Goal: Information Seeking & Learning: Learn about a topic

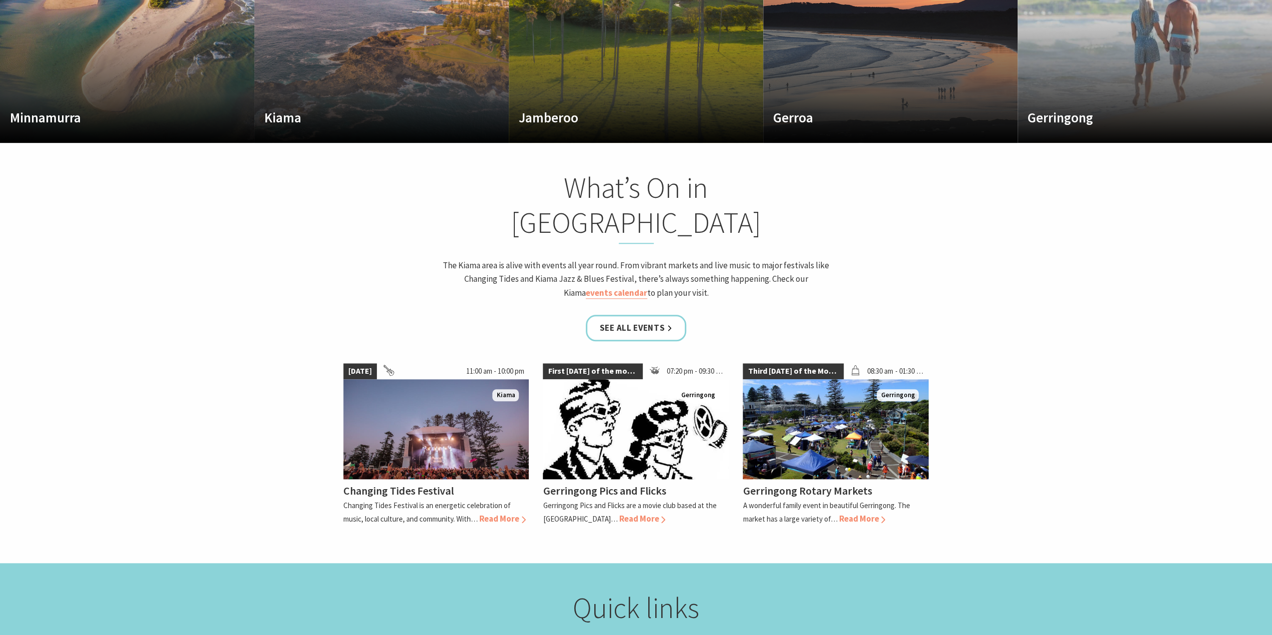
scroll to position [933, 0]
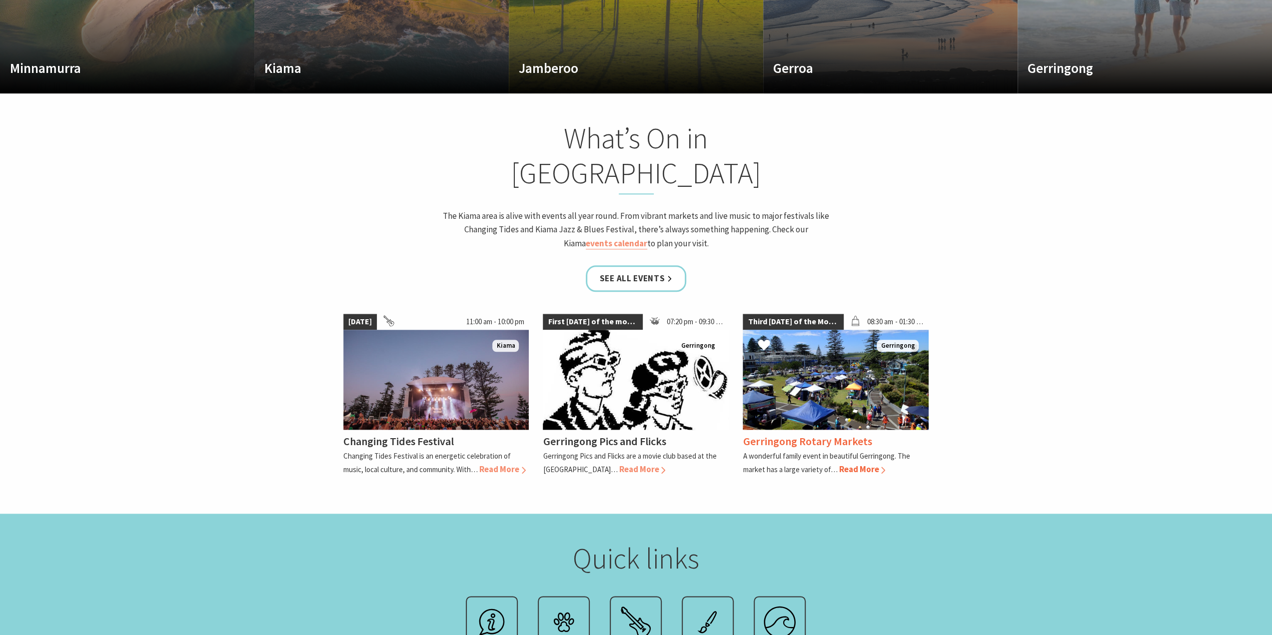
click at [869, 464] on span "Read More" at bounding box center [862, 469] width 46 height 11
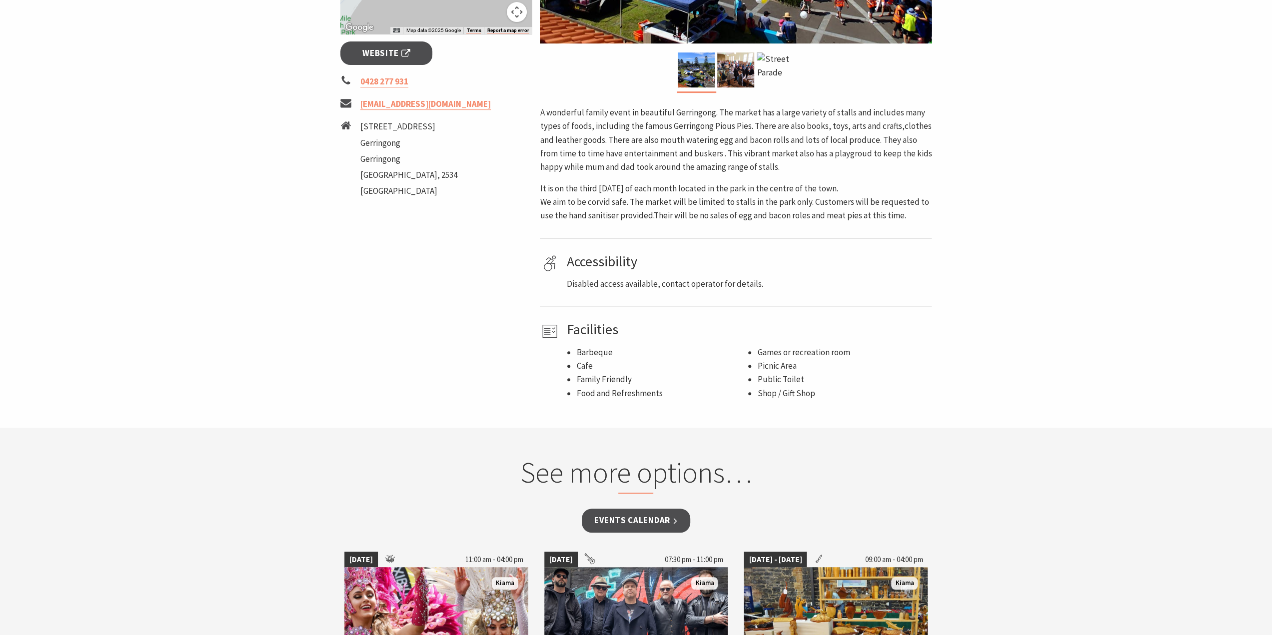
scroll to position [666, 0]
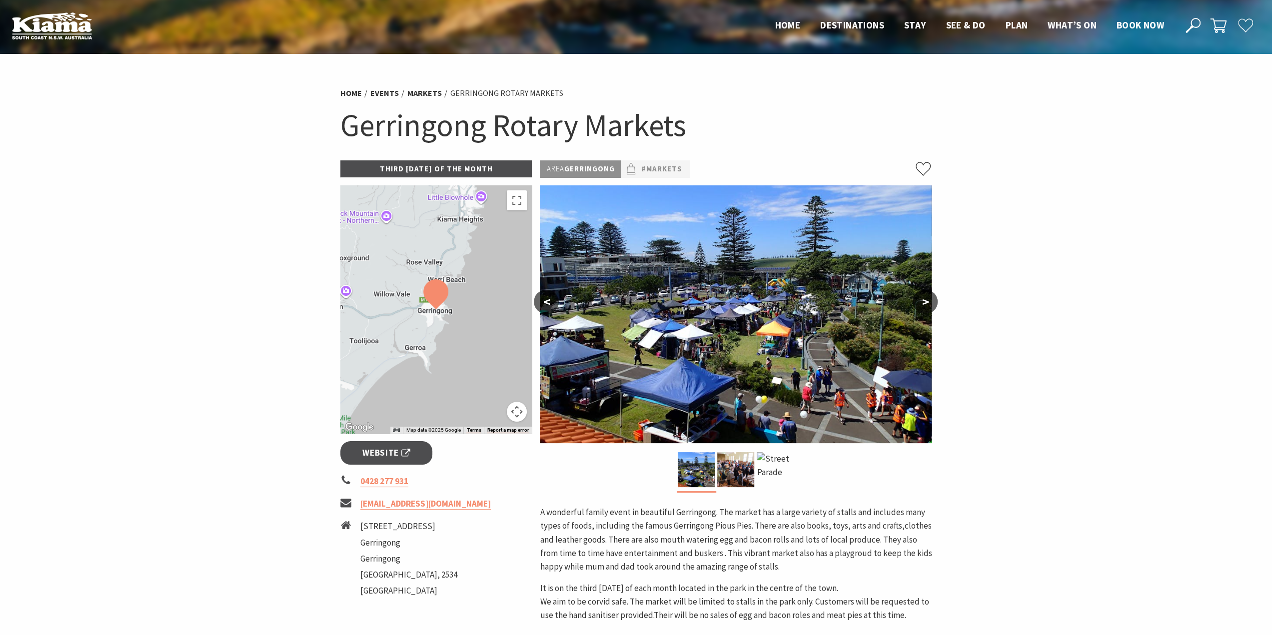
scroll to position [0, 0]
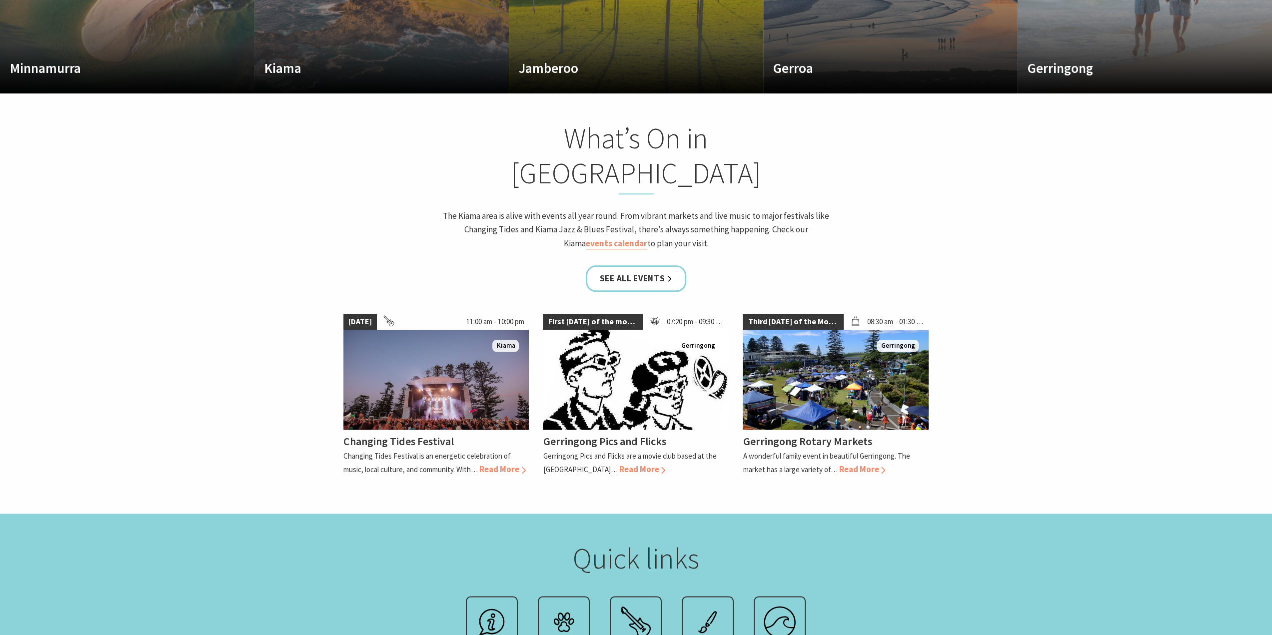
scroll to position [177, 1279]
click at [663, 265] on link "See all Events" at bounding box center [636, 278] width 101 height 26
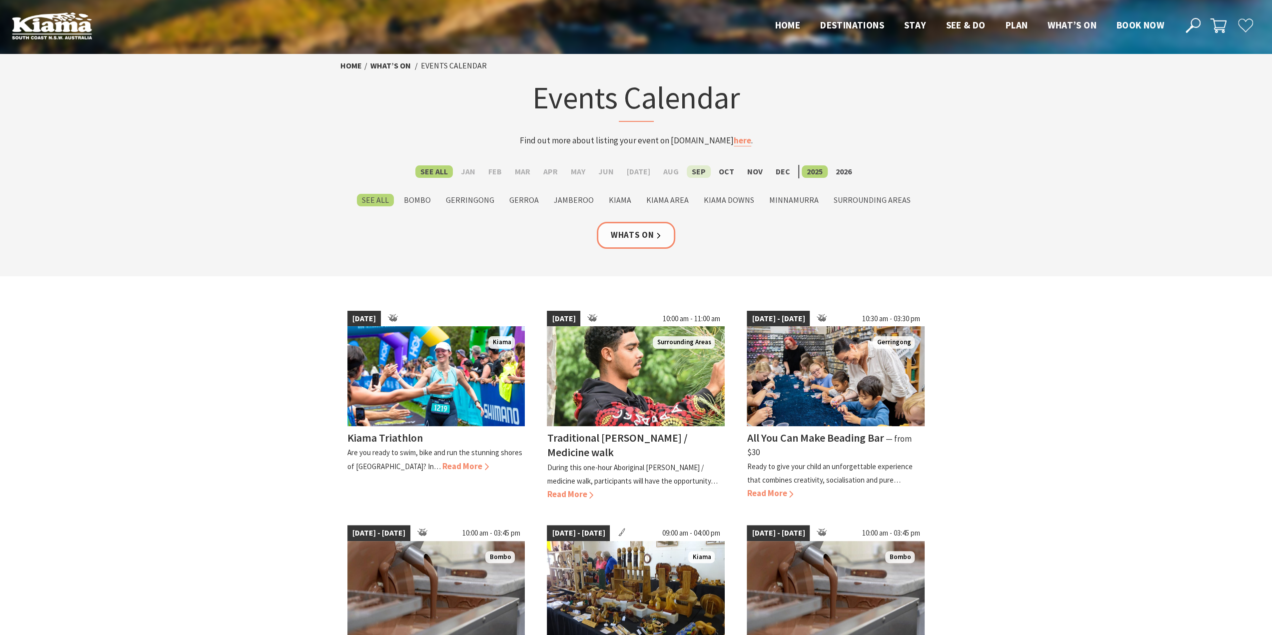
click at [693, 170] on label "Sep" at bounding box center [699, 171] width 24 height 12
click at [0, 0] on input "Sep" at bounding box center [0, 0] width 0 height 0
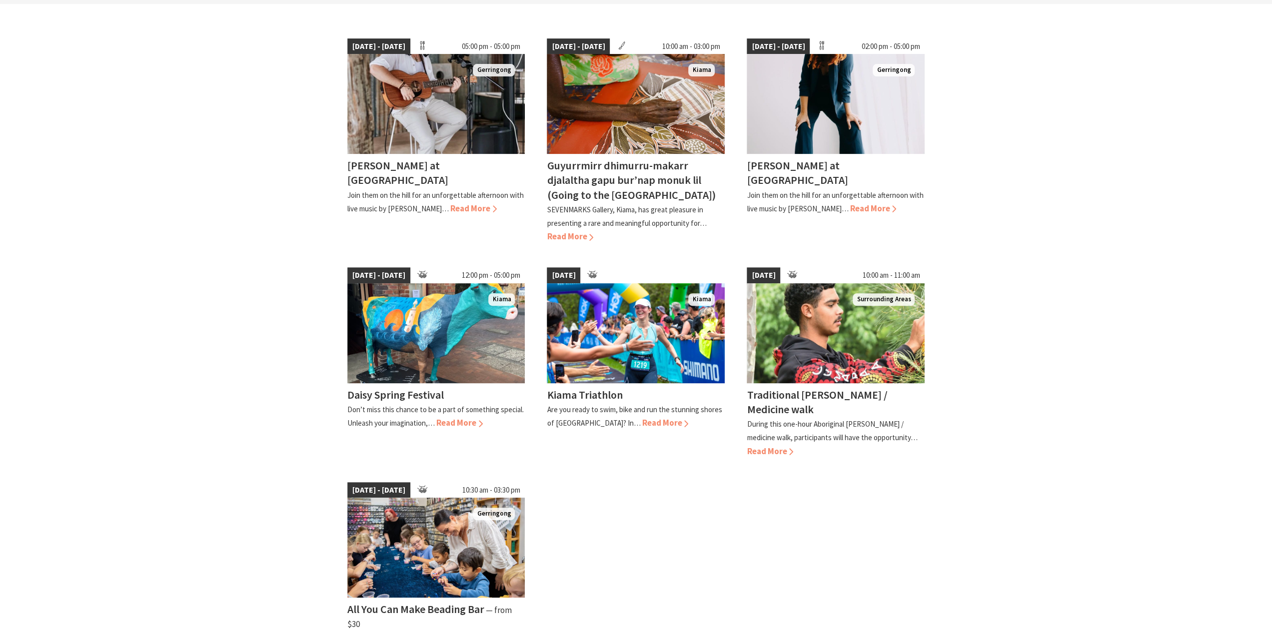
scroll to position [266, 0]
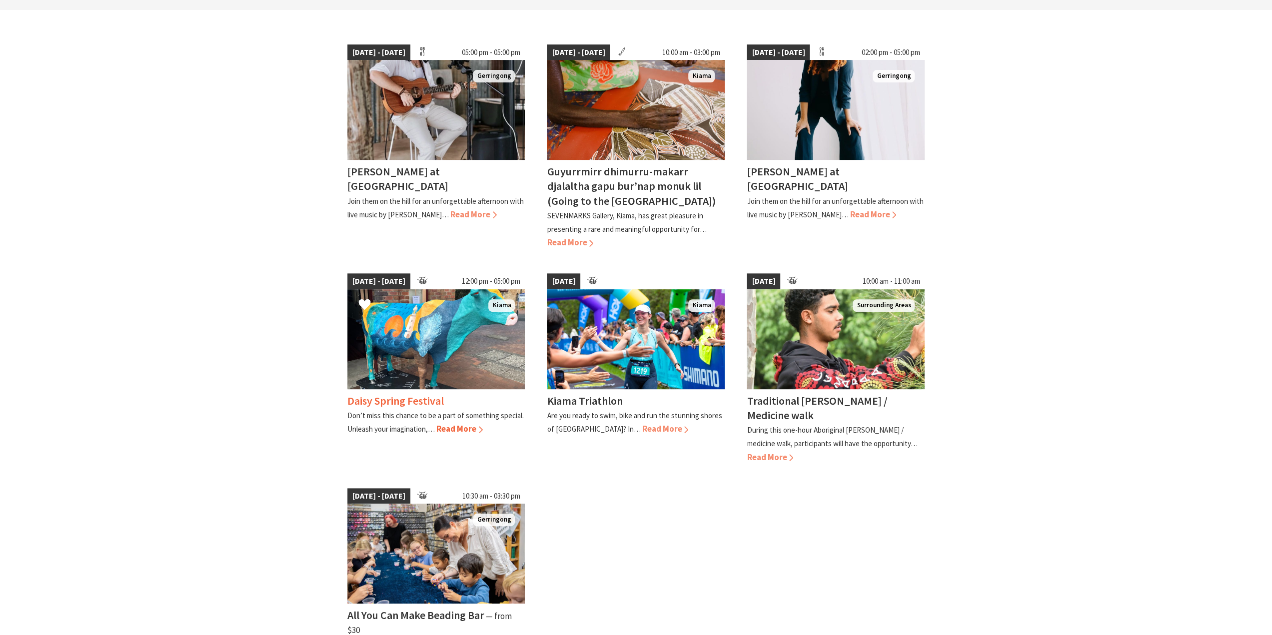
click at [457, 428] on span "Read More" at bounding box center [459, 428] width 46 height 11
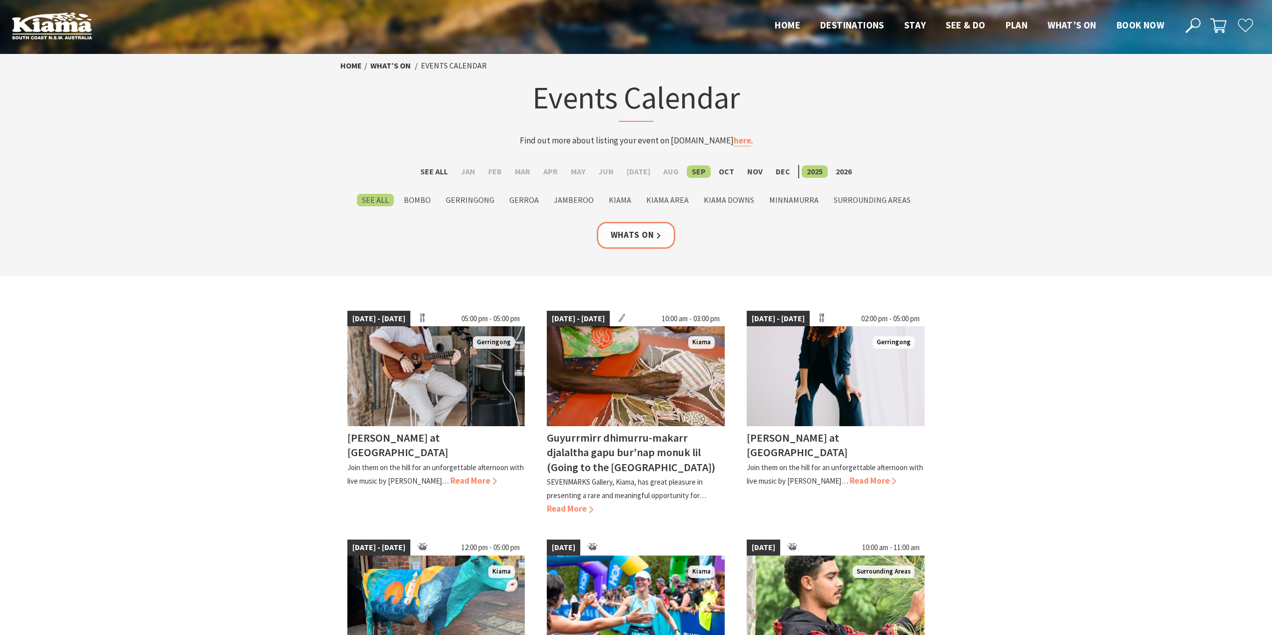
scroll to position [266, 0]
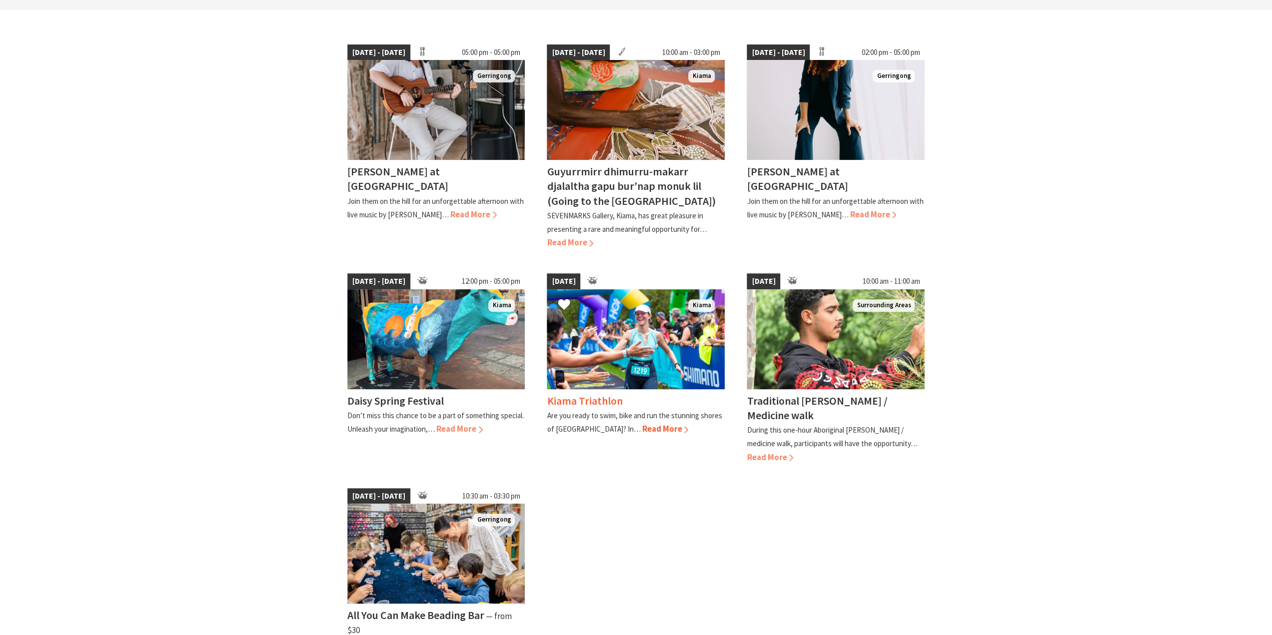
click at [642, 427] on span "Read More" at bounding box center [665, 428] width 46 height 11
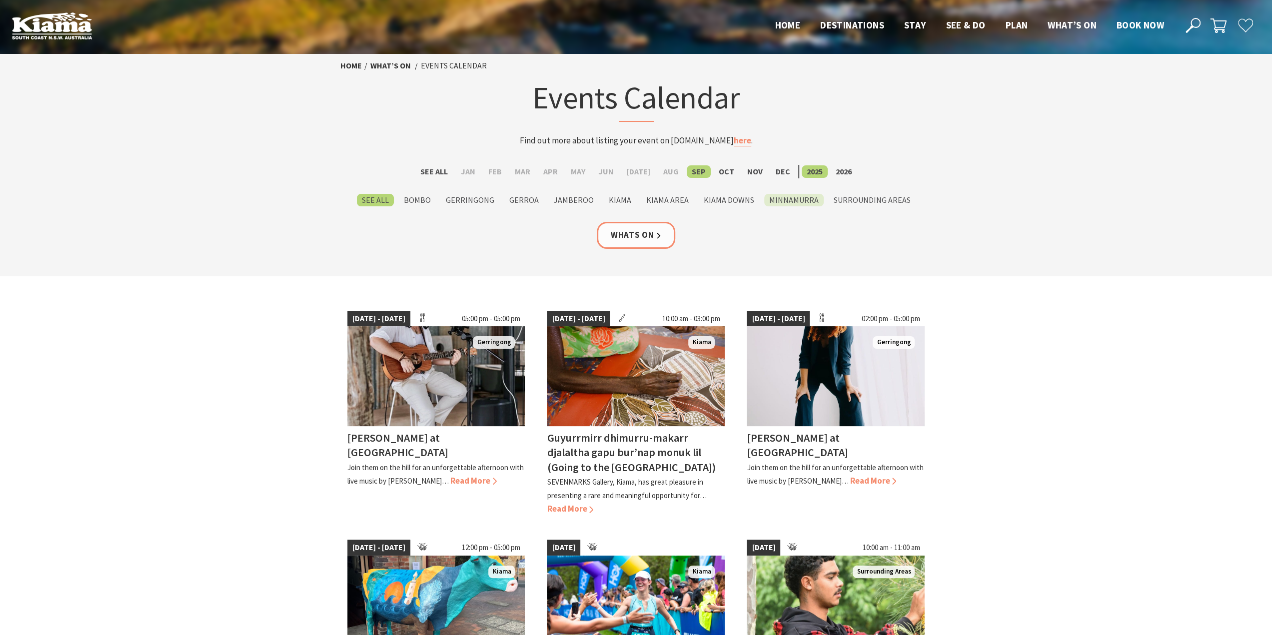
click at [790, 197] on label "Minnamurra" at bounding box center [793, 200] width 59 height 12
click at [0, 0] on input "Minnamurra" at bounding box center [0, 0] width 0 height 0
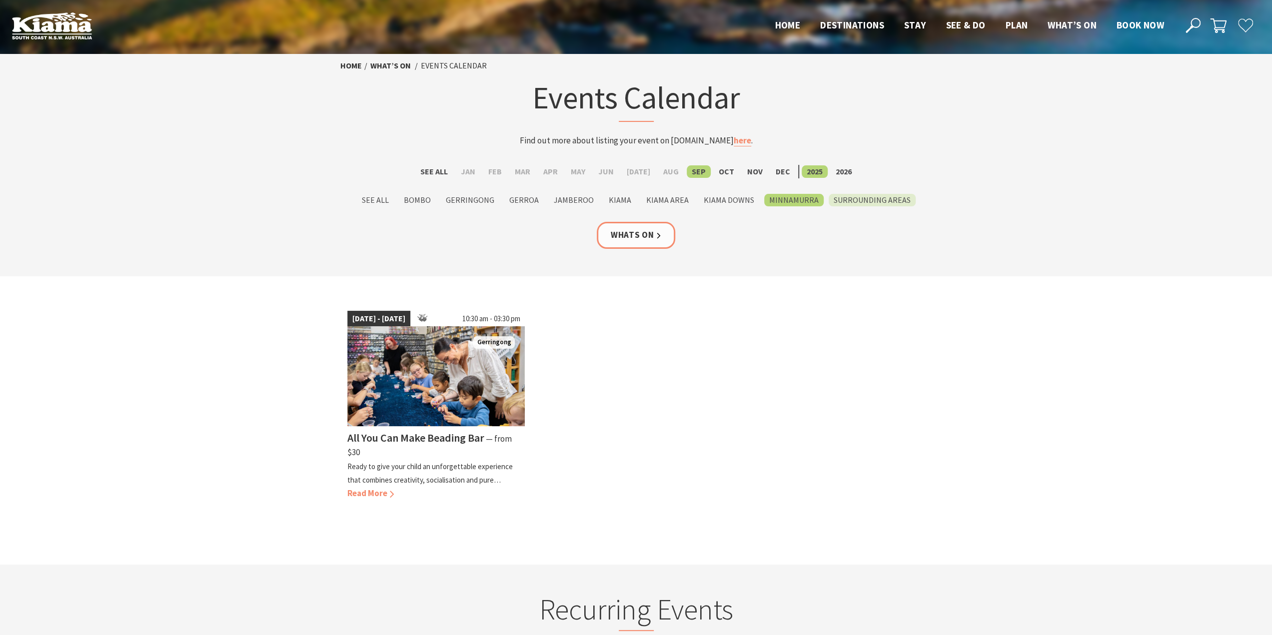
click at [868, 199] on label "Surrounding Areas" at bounding box center [872, 200] width 87 height 12
click at [0, 0] on input "Surrounding Areas" at bounding box center [0, 0] width 0 height 0
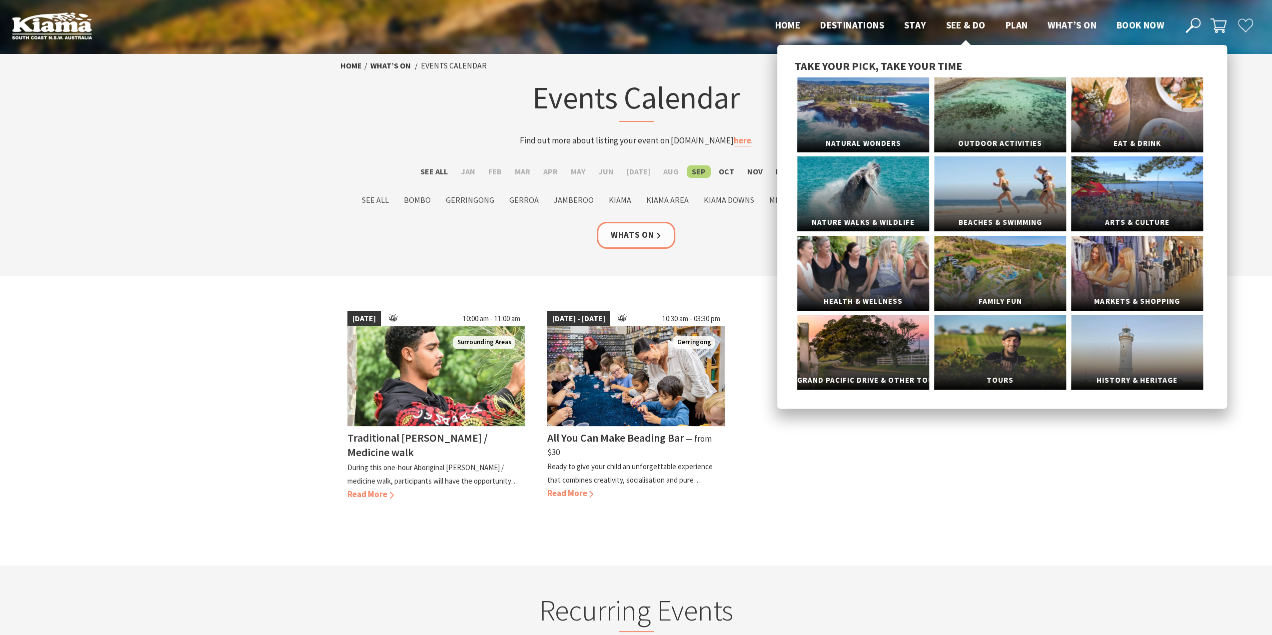
click at [967, 22] on span "See & Do" at bounding box center [965, 25] width 39 height 12
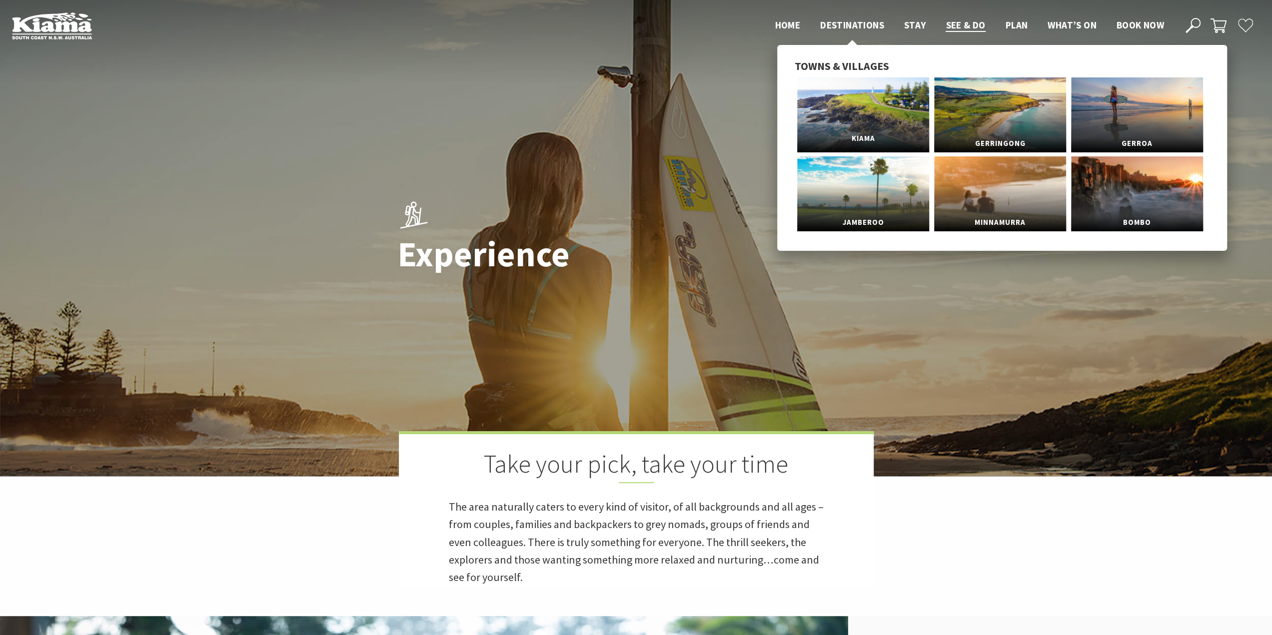
click at [835, 124] on link "Kiama" at bounding box center [863, 114] width 132 height 75
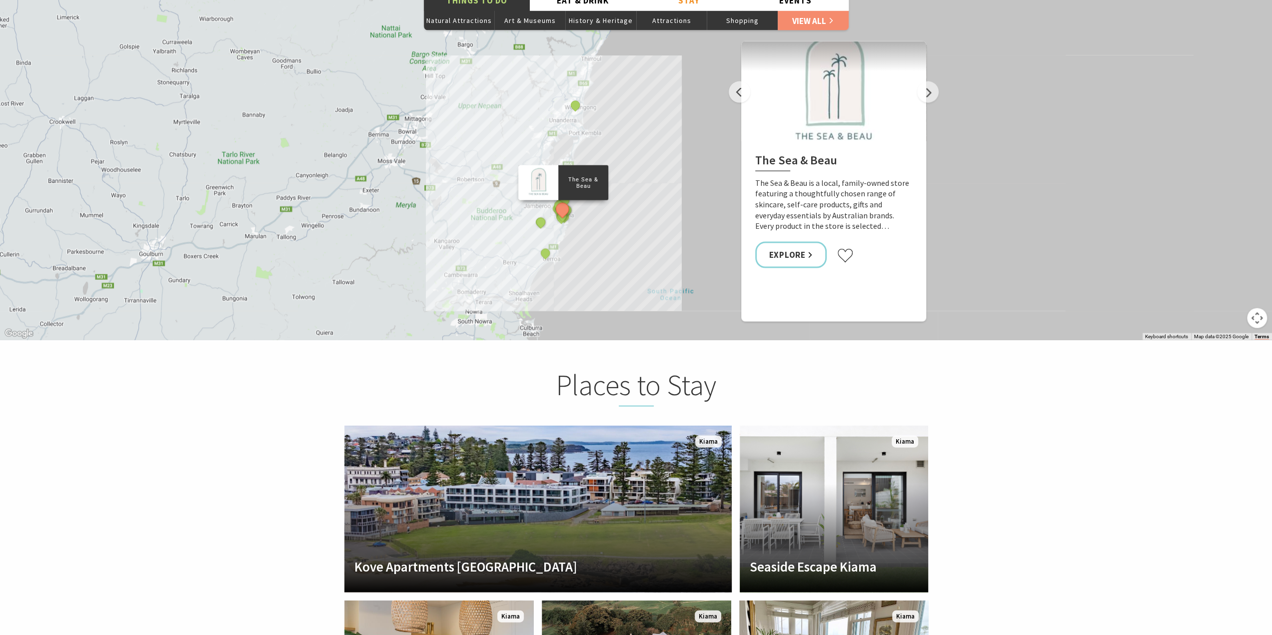
scroll to position [1733, 0]
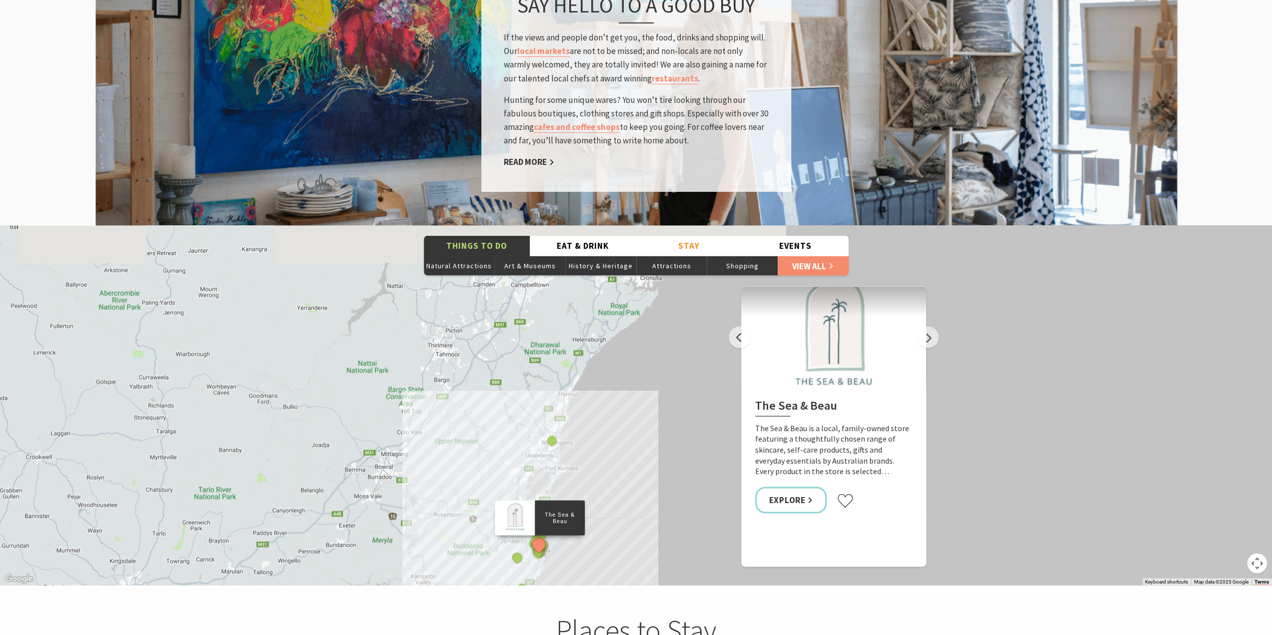
drag, startPoint x: 493, startPoint y: 343, endPoint x: 471, endPoint y: 439, distance: 98.4
click at [471, 439] on div "The Sea & Beau Hoddles Track, Kiama Kiama Ceramic Art Studio - Teaching and Mak…" at bounding box center [636, 405] width 1272 height 360
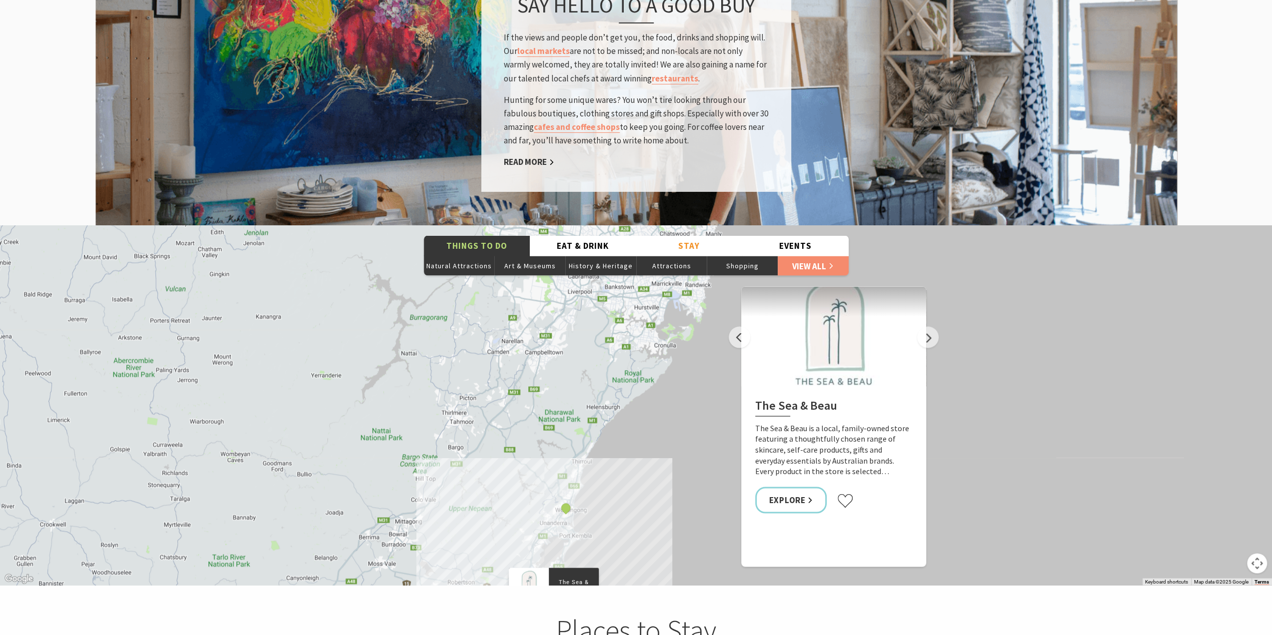
drag, startPoint x: 504, startPoint y: 381, endPoint x: 512, endPoint y: 408, distance: 28.2
click at [512, 408] on div "The Sea & Beau Hoddles Track, Kiama Kiama Ceramic Art Studio - Teaching and Mak…" at bounding box center [636, 405] width 1272 height 360
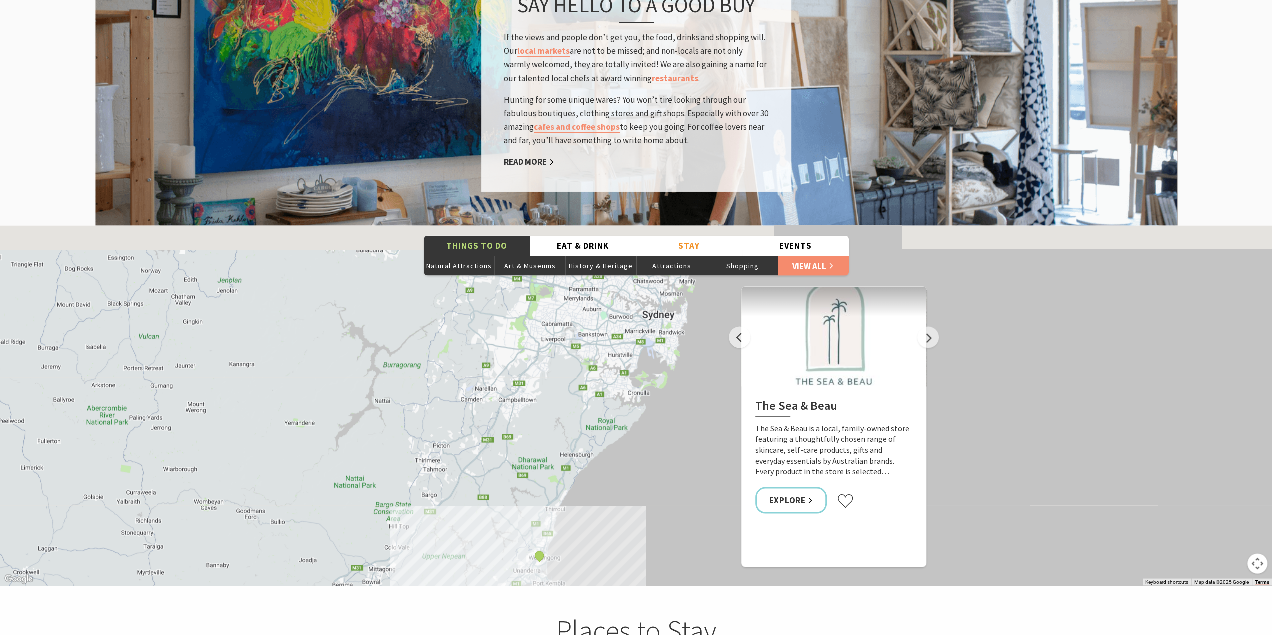
drag, startPoint x: 588, startPoint y: 393, endPoint x: 575, endPoint y: 408, distance: 20.2
click at [575, 408] on div "The Sea & Beau Hoddles Track, Kiama Kiama Ceramic Art Studio - Teaching and Mak…" at bounding box center [636, 405] width 1272 height 360
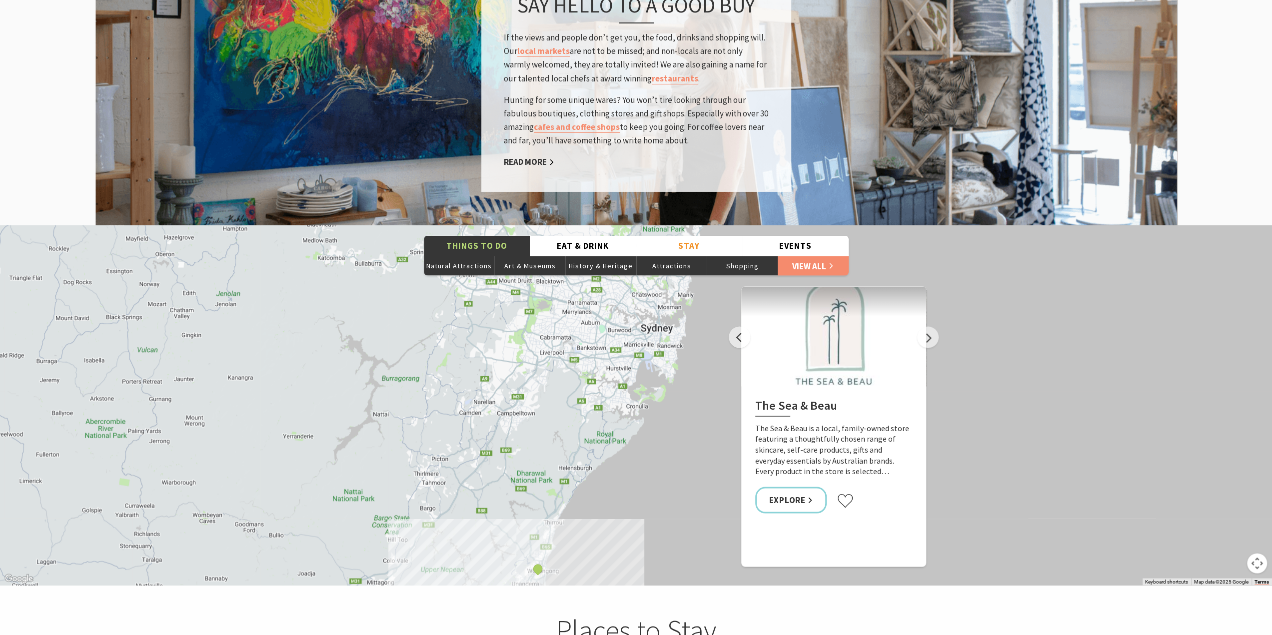
drag, startPoint x: 546, startPoint y: 410, endPoint x: 555, endPoint y: 417, distance: 11.8
click at [555, 417] on div "The Sea & Beau Hoddles Track, Kiama Kiama Ceramic Art Studio - Teaching and Mak…" at bounding box center [636, 405] width 1272 height 360
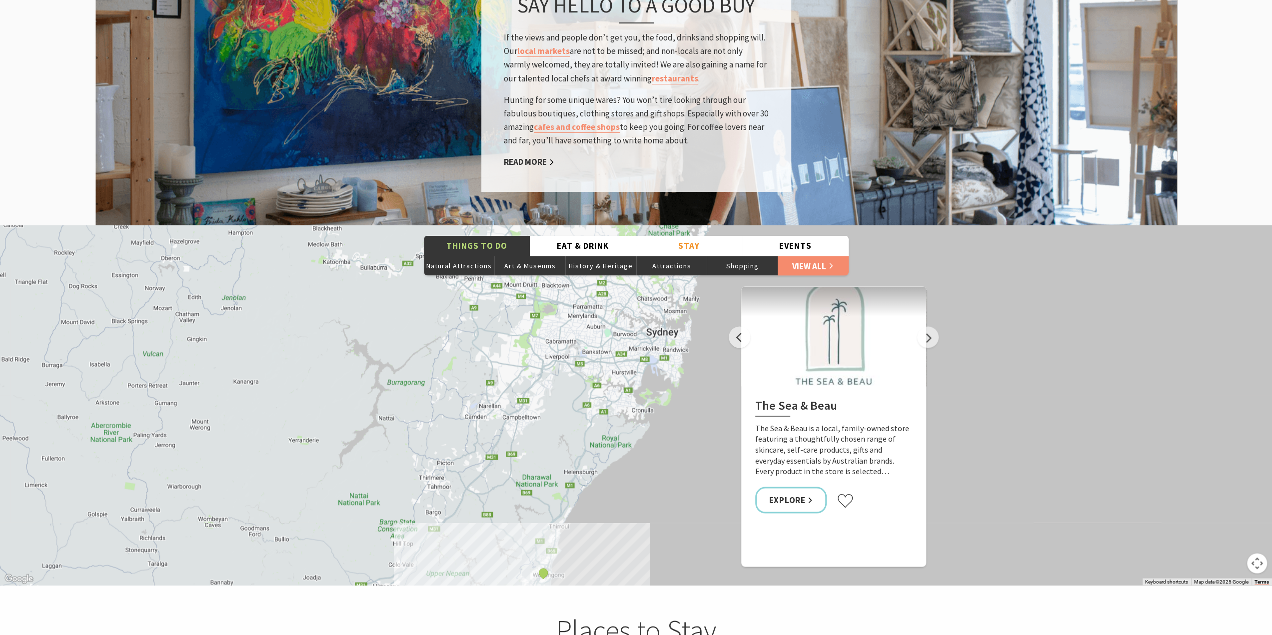
click at [604, 426] on div "The Sea & Beau Hoddles Track, Kiama Kiama Ceramic Art Studio - Teaching and Mak…" at bounding box center [636, 405] width 1272 height 360
click at [539, 432] on div "The Sea & Beau Hoddles Track, Kiama Kiama Ceramic Art Studio - Teaching and Mak…" at bounding box center [636, 405] width 1272 height 360
click at [658, 380] on button "Close" at bounding box center [658, 392] width 24 height 24
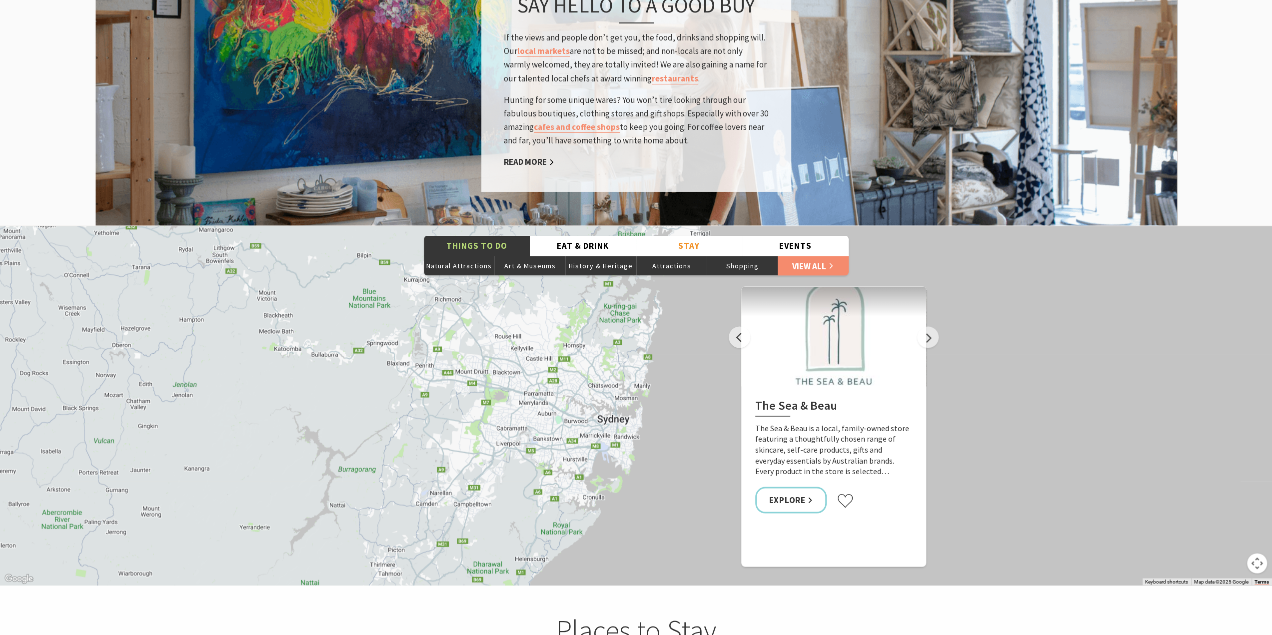
drag, startPoint x: 548, startPoint y: 429, endPoint x: 499, endPoint y: 516, distance: 99.8
click at [499, 516] on div "The Sea & Beau Hoddles Track, Kiama Kiama Ceramic Art Studio - Teaching and Mak…" at bounding box center [636, 405] width 1272 height 360
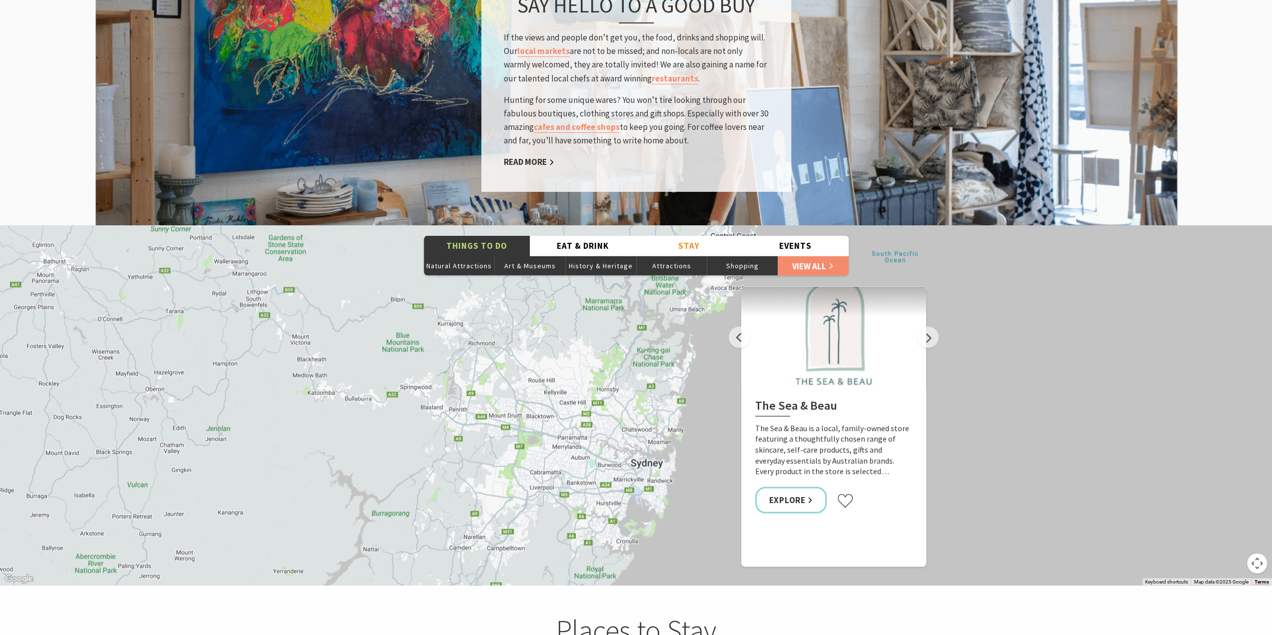
drag, startPoint x: 527, startPoint y: 448, endPoint x: 587, endPoint y: 511, distance: 87.3
click at [587, 511] on div "The Sea & Beau Hoddles Track, Kiama Kiama Ceramic Art Studio - Teaching and Mak…" at bounding box center [636, 405] width 1272 height 360
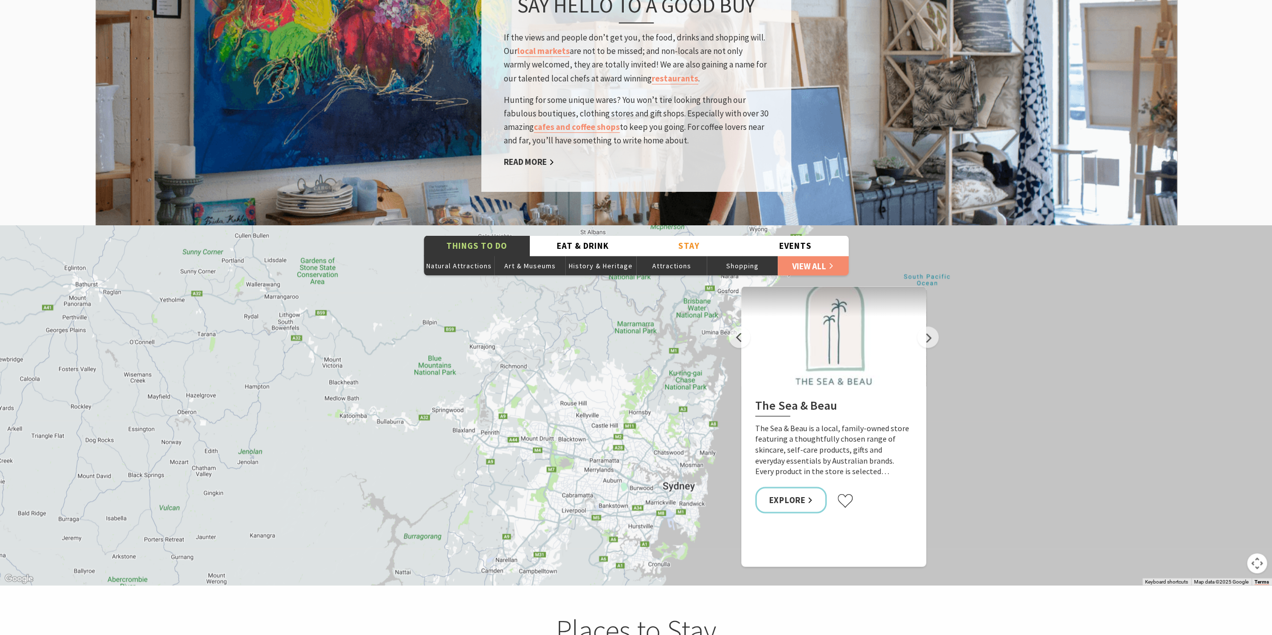
drag, startPoint x: 552, startPoint y: 490, endPoint x: 495, endPoint y: 546, distance: 80.2
click at [495, 546] on div "The Sea & Beau Hoddles Track, Kiama Kiama Ceramic Art Studio - Teaching and Mak…" at bounding box center [636, 405] width 1272 height 360
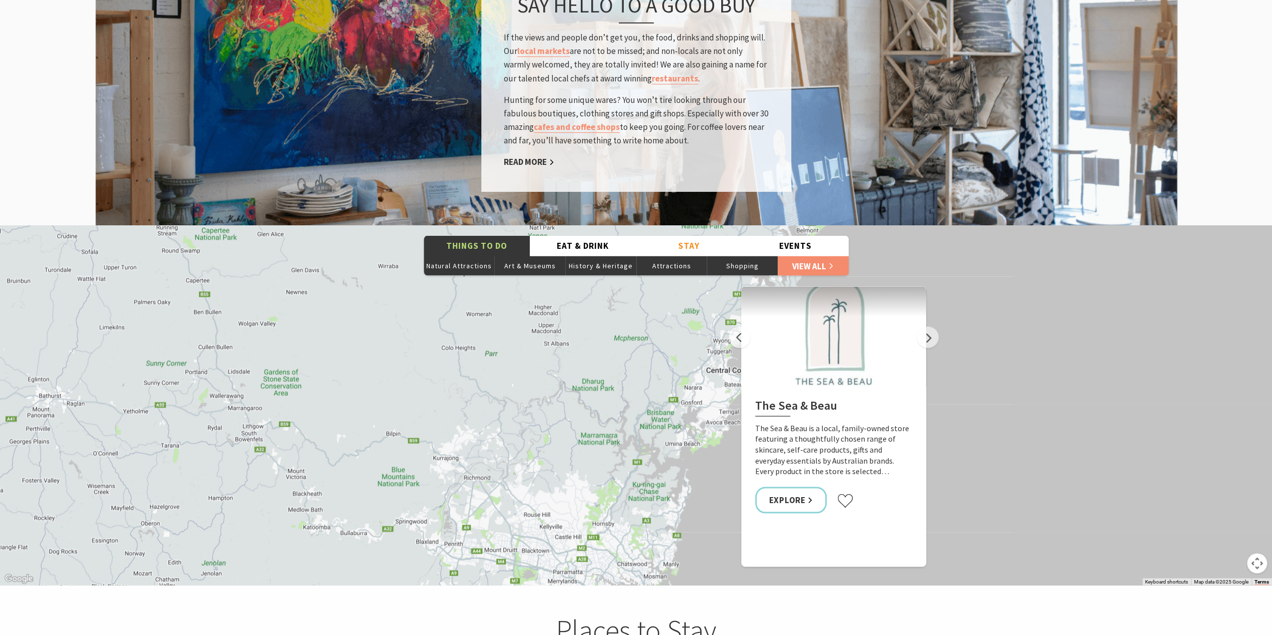
drag, startPoint x: 518, startPoint y: 475, endPoint x: 695, endPoint y: 384, distance: 199.0
click at [668, 399] on div "The Sea & Beau Hoddles Track, Kiama Kiama Ceramic Art Studio - Teaching and Mak…" at bounding box center [636, 405] width 1272 height 360
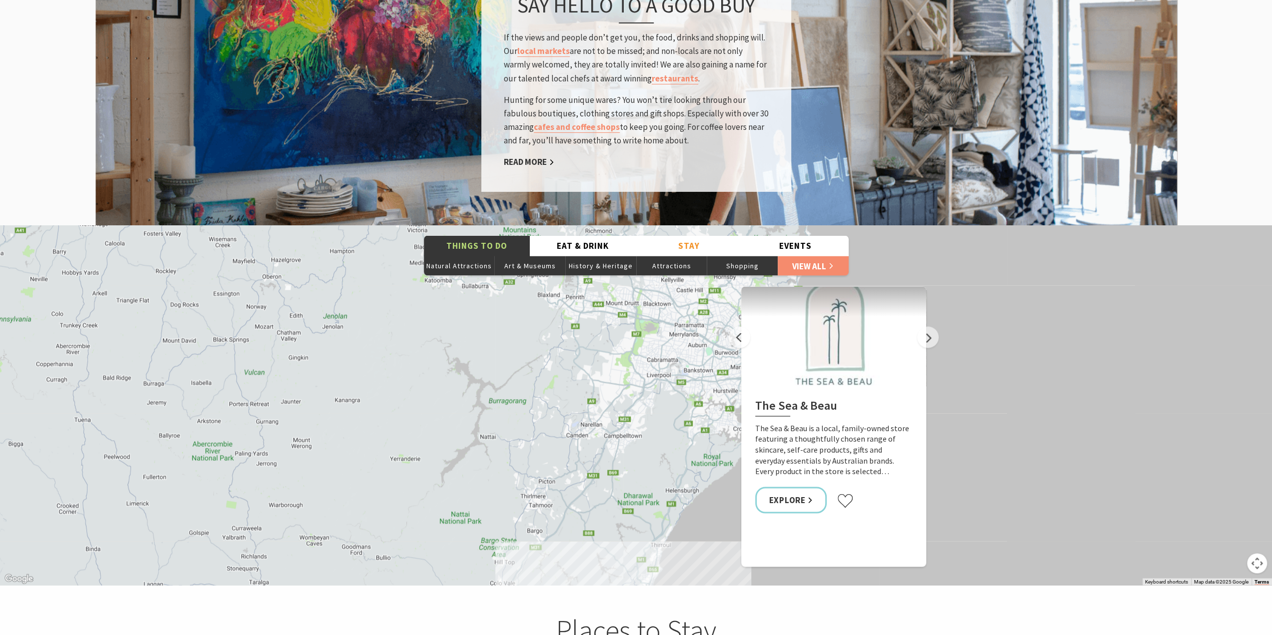
drag, startPoint x: 599, startPoint y: 427, endPoint x: 516, endPoint y: 310, distance: 143.4
click at [523, 317] on div "The Sea & Beau Hoddles Track, Kiama Kiama Ceramic Art Studio - Teaching and Mak…" at bounding box center [636, 405] width 1272 height 360
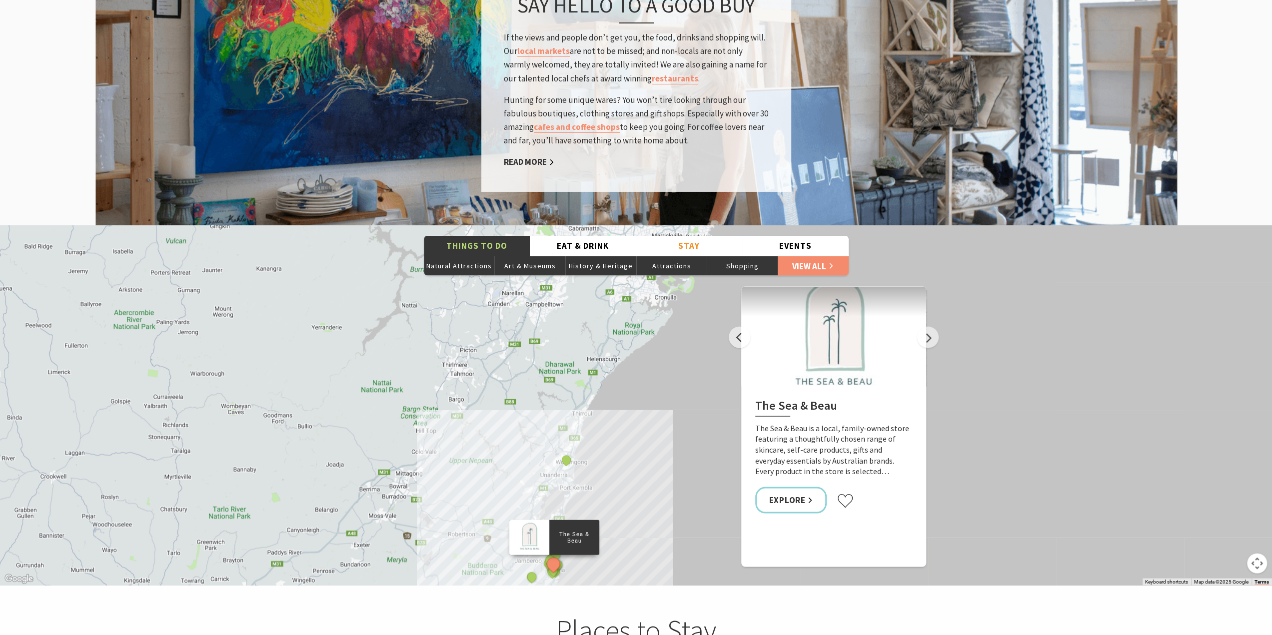
drag, startPoint x: 549, startPoint y: 429, endPoint x: 523, endPoint y: 386, distance: 50.0
click at [524, 387] on div "The Sea & Beau Hoddles Track, Kiama Kiama Ceramic Art Studio - Teaching and Mak…" at bounding box center [636, 405] width 1272 height 360
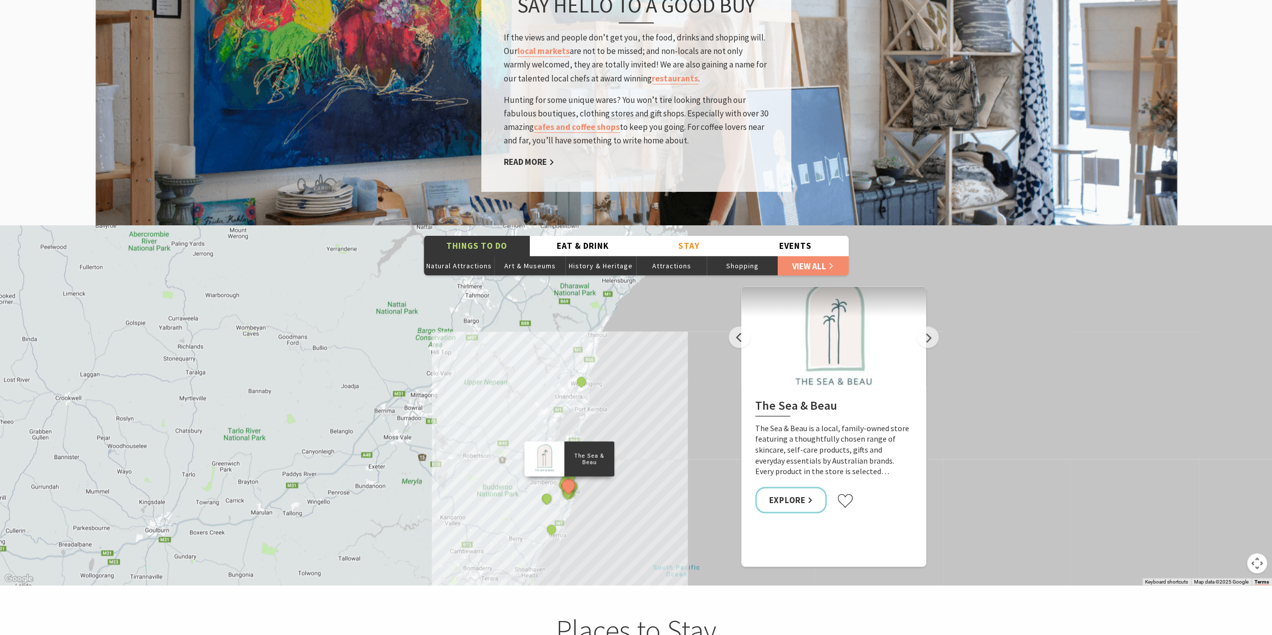
drag, startPoint x: 523, startPoint y: 434, endPoint x: 578, endPoint y: 291, distance: 153.2
click at [567, 316] on div "The Sea & Beau Hoddles Track, Kiama Kiama Ceramic Art Studio - Teaching and Mak…" at bounding box center [636, 405] width 1272 height 360
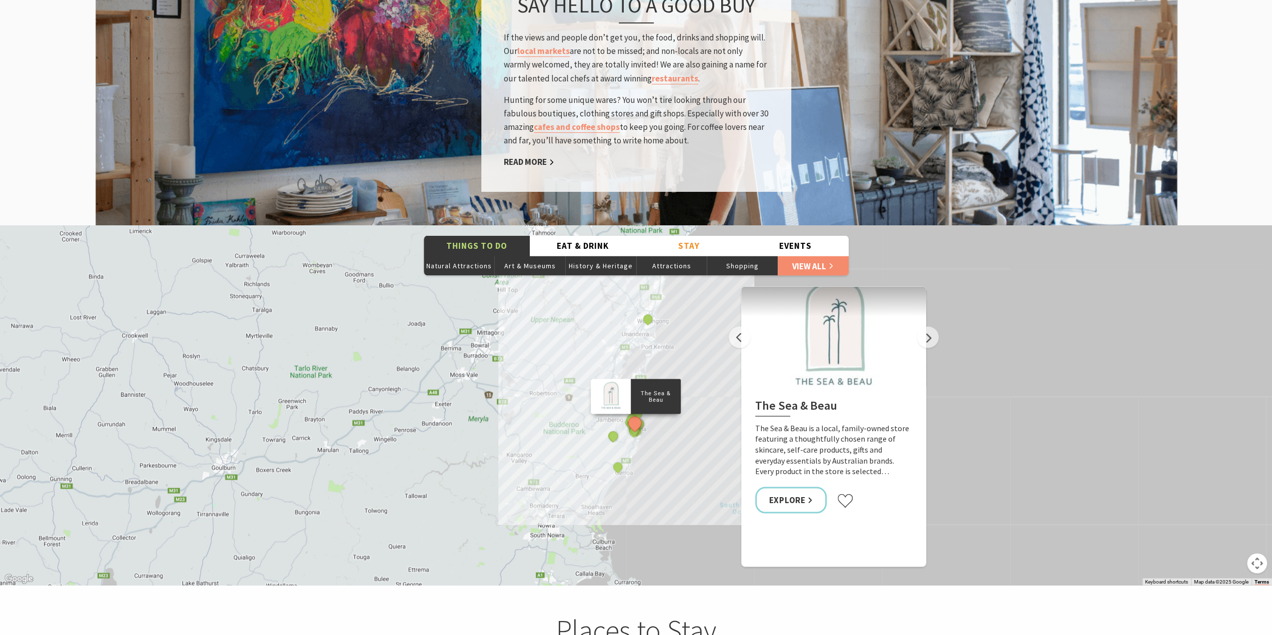
drag, startPoint x: 540, startPoint y: 391, endPoint x: 546, endPoint y: 466, distance: 75.2
click at [546, 466] on div "The Sea & Beau Hoddles Track, Kiama Kiama Ceramic Art Studio - Teaching and Mak…" at bounding box center [636, 405] width 1272 height 360
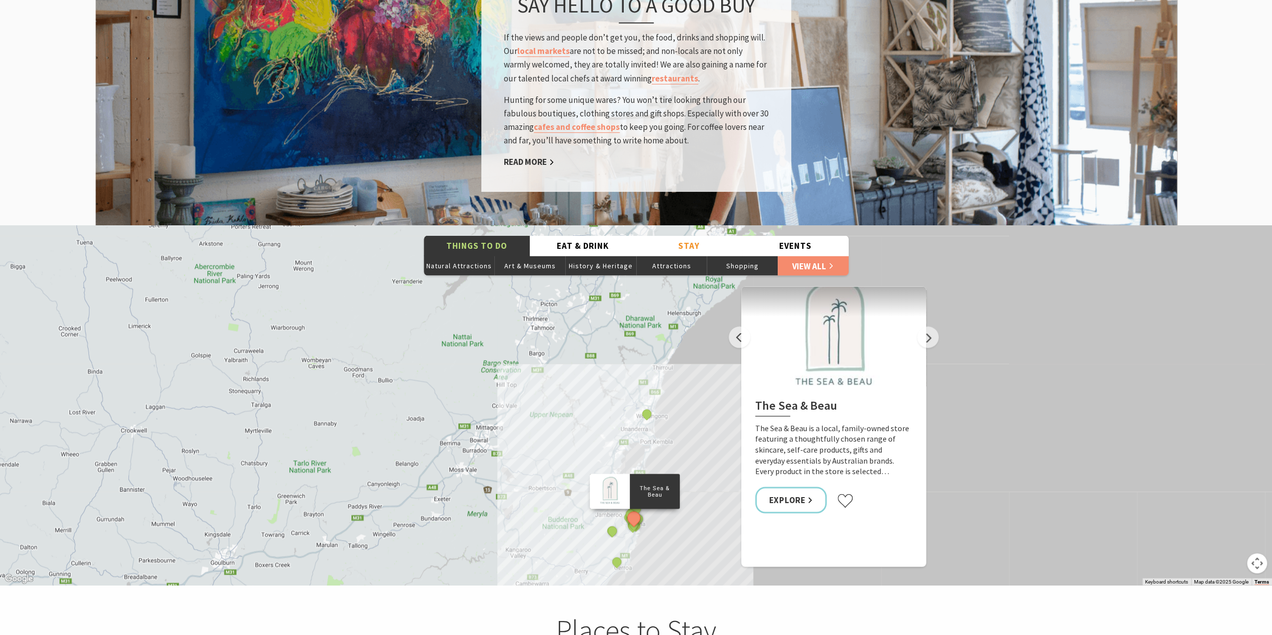
drag, startPoint x: 563, startPoint y: 397, endPoint x: 554, endPoint y: 535, distance: 138.8
click at [555, 530] on div "The Sea & Beau Hoddles Track, Kiama Kiama Ceramic Art Studio - Teaching and Mak…" at bounding box center [636, 405] width 1272 height 360
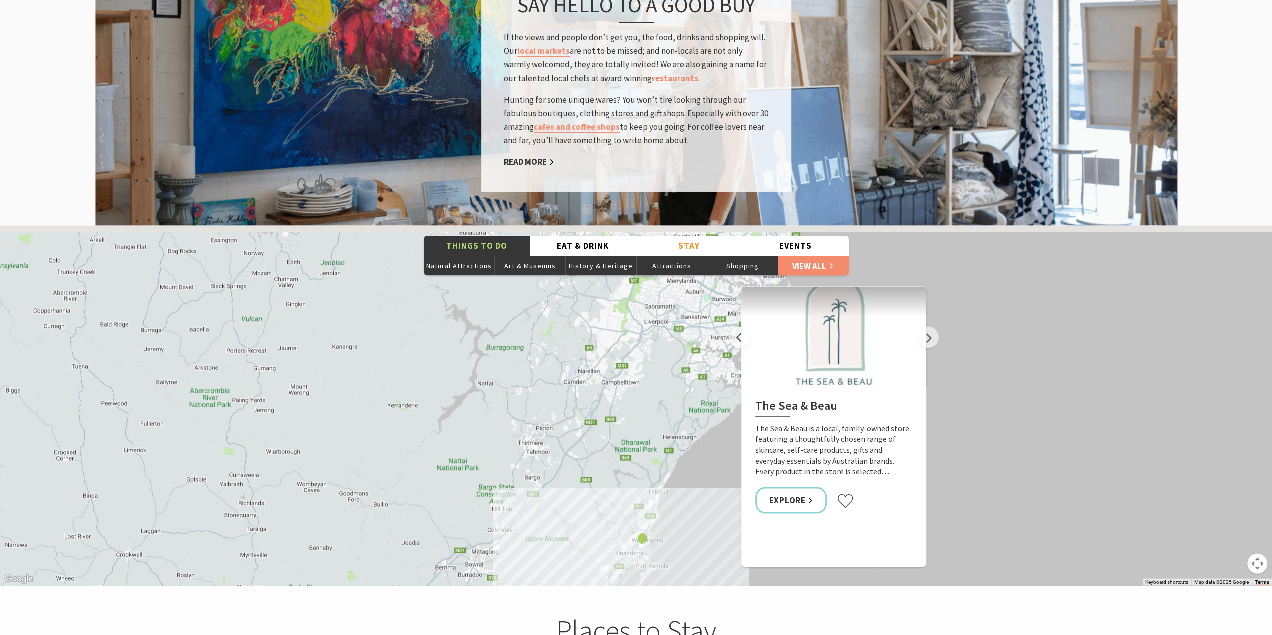
drag, startPoint x: 472, startPoint y: 405, endPoint x: 510, endPoint y: 519, distance: 120.0
click at [509, 519] on div "The Sea & Beau Hoddles Track, Kiama Kiama Ceramic Art Studio - Teaching and Mak…" at bounding box center [636, 405] width 1272 height 360
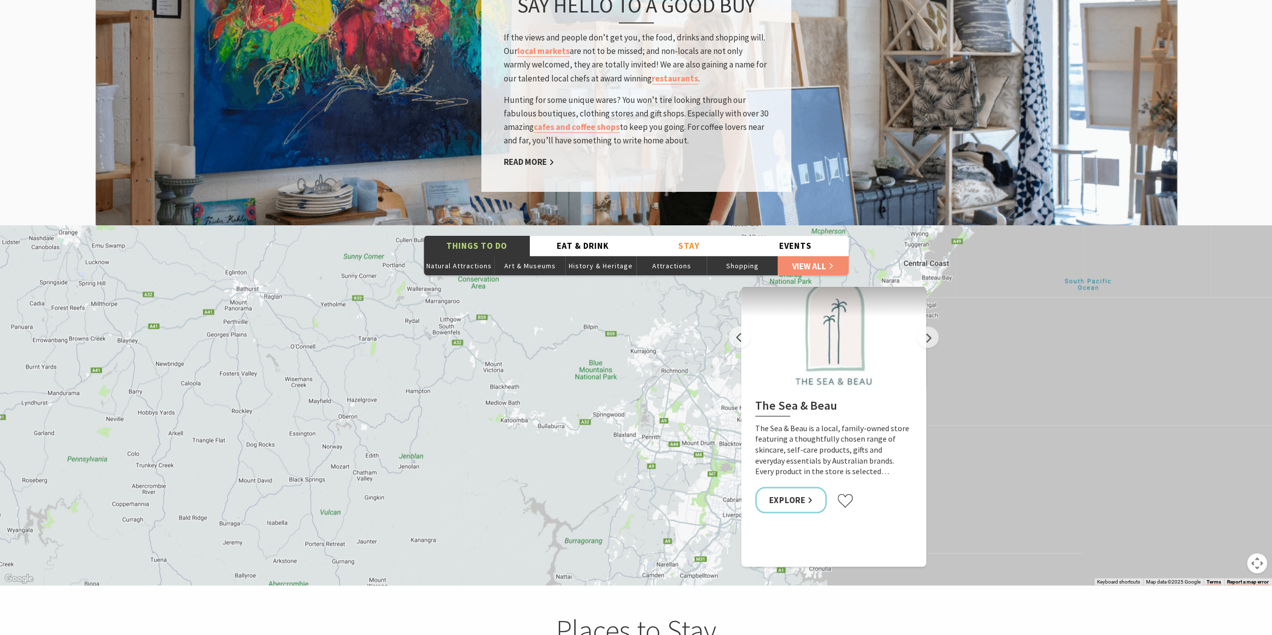
drag, startPoint x: 486, startPoint y: 392, endPoint x: 351, endPoint y: 375, distance: 136.1
click at [381, 375] on div "The Sea & Beau Hoddles Track, Kiama Kiama Ceramic Art Studio - Teaching and Mak…" at bounding box center [636, 405] width 1272 height 360
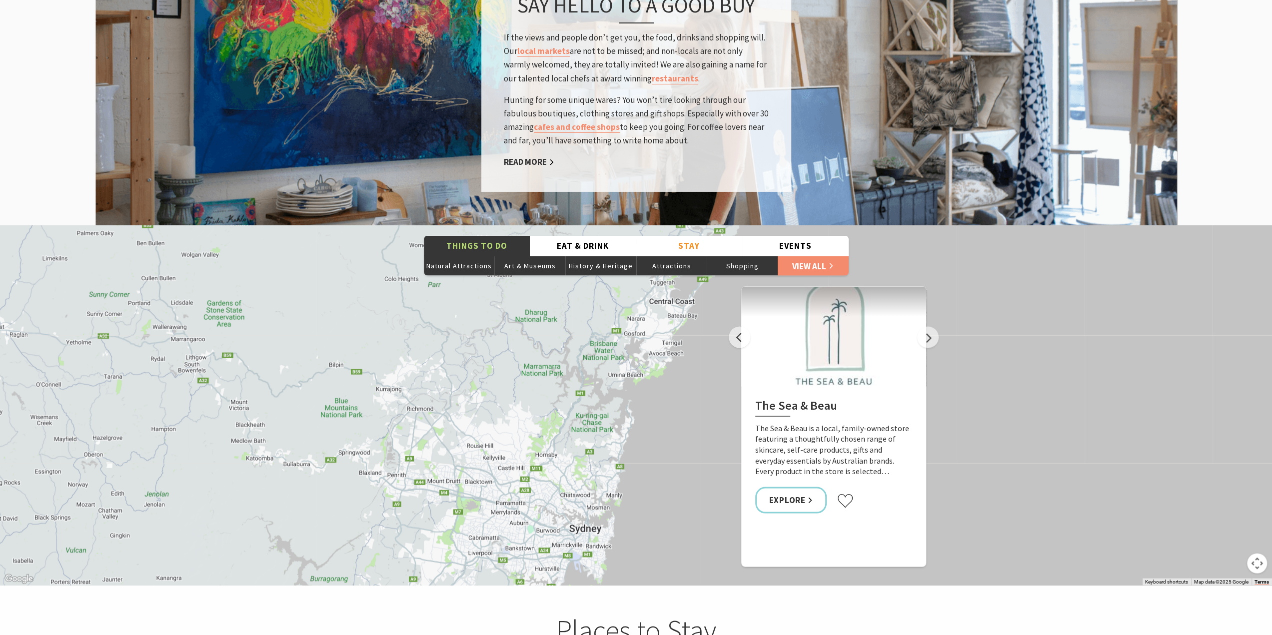
drag, startPoint x: 521, startPoint y: 389, endPoint x: 504, endPoint y: 422, distance: 36.9
click at [505, 421] on div "The Sea & Beau Hoddles Track, Kiama Kiama Ceramic Art Studio - Teaching and Mak…" at bounding box center [636, 405] width 1272 height 360
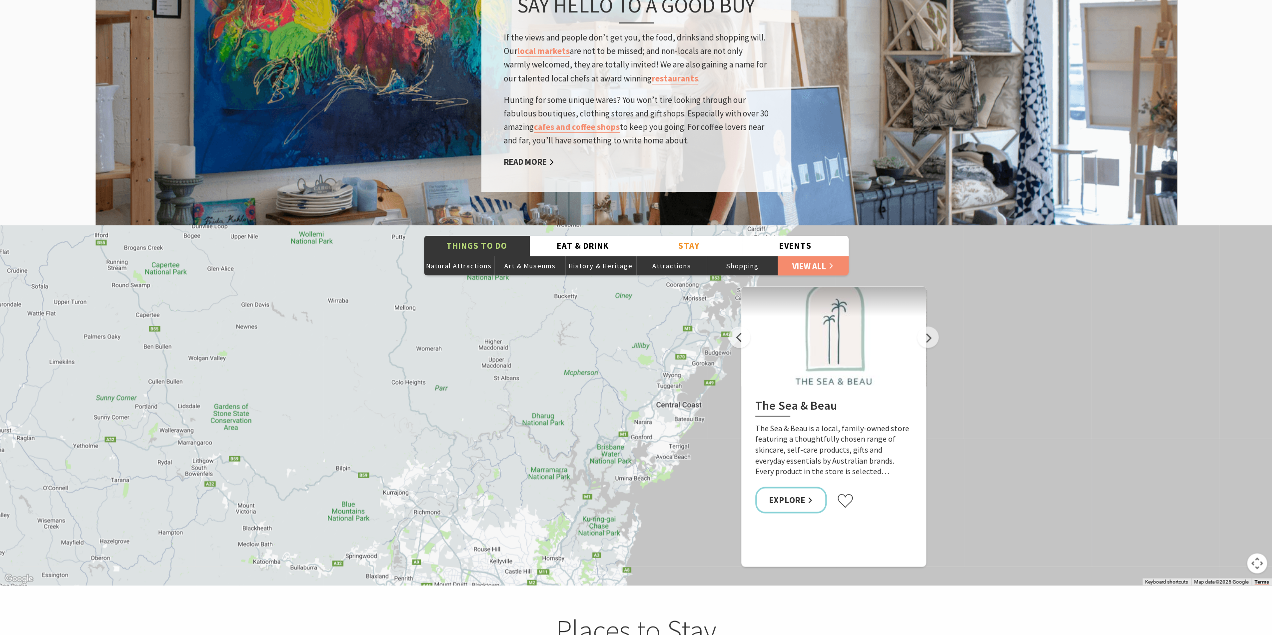
drag, startPoint x: 523, startPoint y: 445, endPoint x: 583, endPoint y: 459, distance: 62.1
click at [577, 465] on div "The Sea & Beau Hoddles Track, Kiama Kiama Ceramic Art Studio - Teaching and Mak…" at bounding box center [636, 405] width 1272 height 360
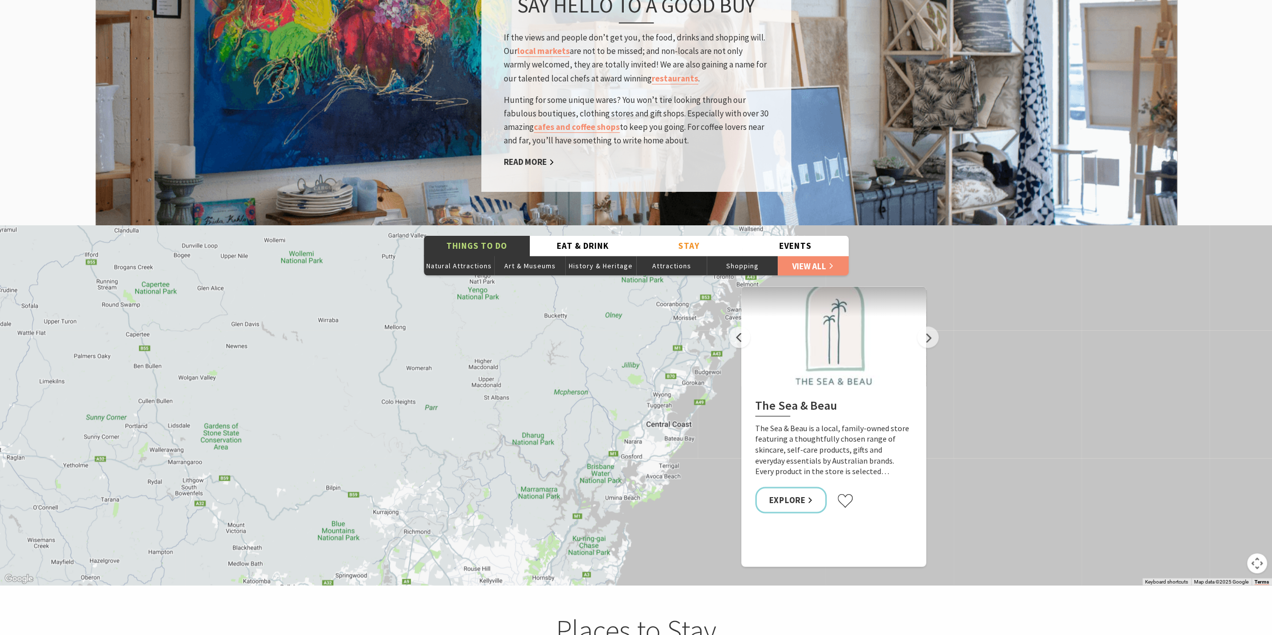
drag, startPoint x: 560, startPoint y: 401, endPoint x: 538, endPoint y: 410, distance: 23.5
click at [538, 410] on div "The Sea & Beau Hoddles Track, Kiama Kiama Ceramic Art Studio - Teaching and Mak…" at bounding box center [636, 405] width 1272 height 360
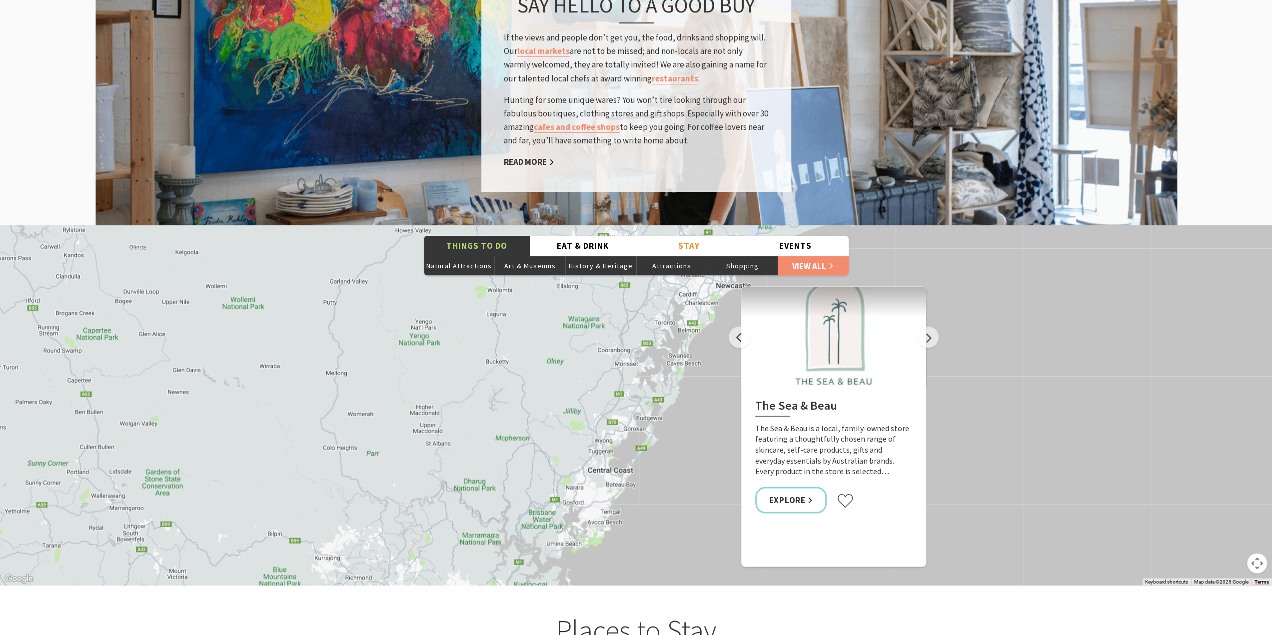
drag, startPoint x: 576, startPoint y: 453, endPoint x: 559, endPoint y: 473, distance: 26.2
click at [559, 473] on div "The Sea & Beau Hoddles Track, Kiama Kiama Ceramic Art Studio - Teaching and Mak…" at bounding box center [636, 405] width 1272 height 360
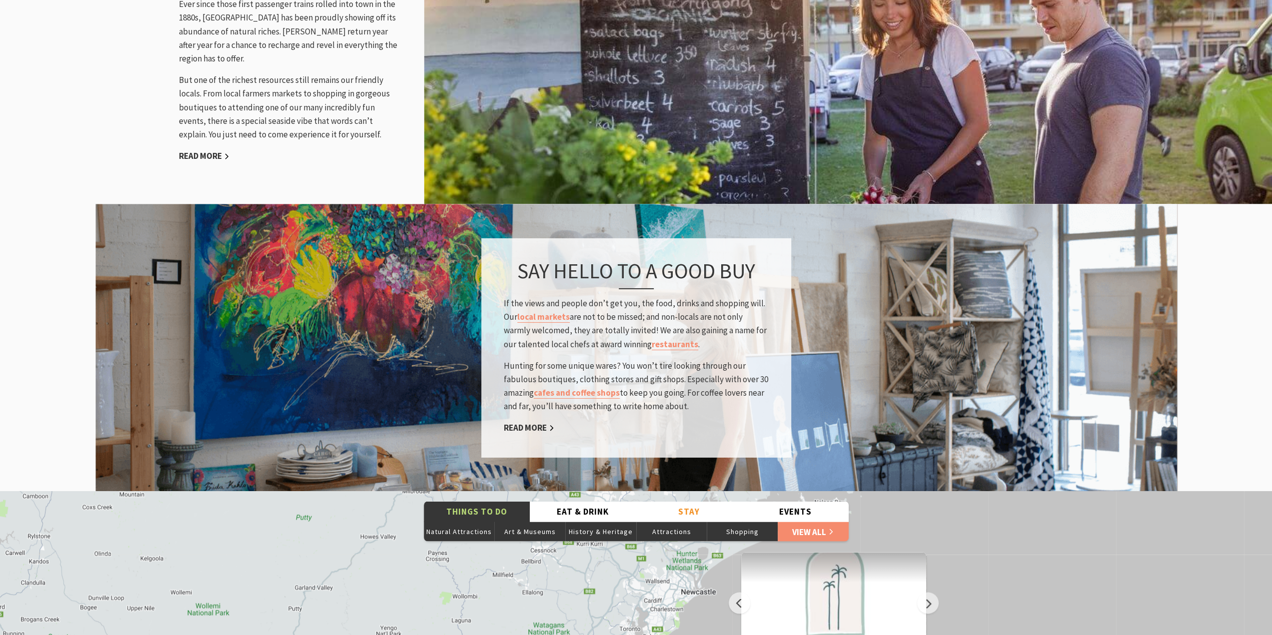
scroll to position [1466, 0]
drag, startPoint x: 596, startPoint y: 455, endPoint x: 654, endPoint y: 339, distance: 129.0
click at [641, 369] on div "Home Explore Towns & Villages Kiama Kiama Where the sea makes a noise It could …" at bounding box center [636, 404] width 1272 height 3741
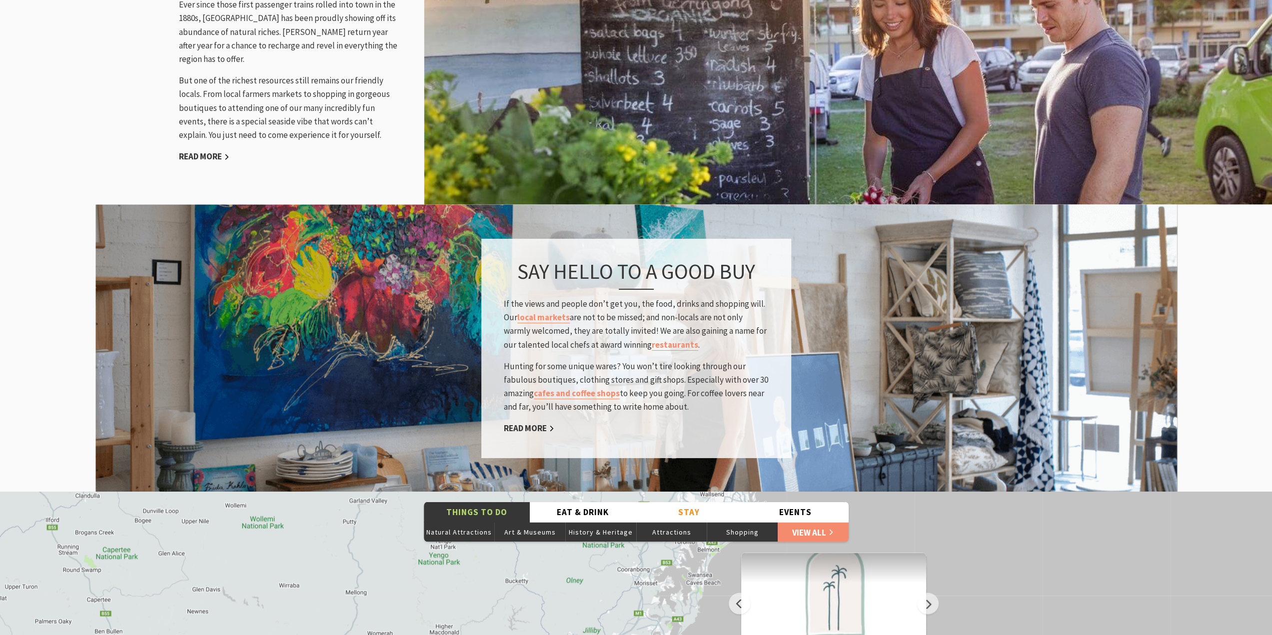
drag, startPoint x: 407, startPoint y: 515, endPoint x: 532, endPoint y: 334, distance: 220.2
click at [515, 364] on div "Home Explore Towns & Villages Kiama Kiama Where the sea makes a noise It could …" at bounding box center [636, 404] width 1272 height 3741
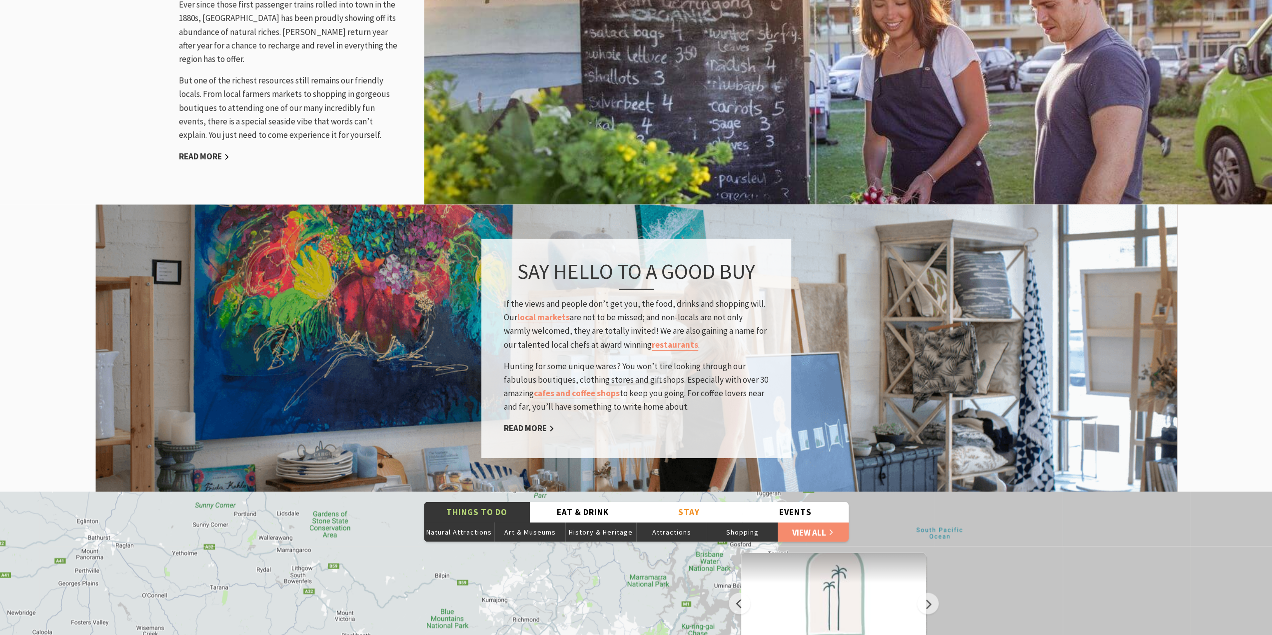
scroll to position [1866, 0]
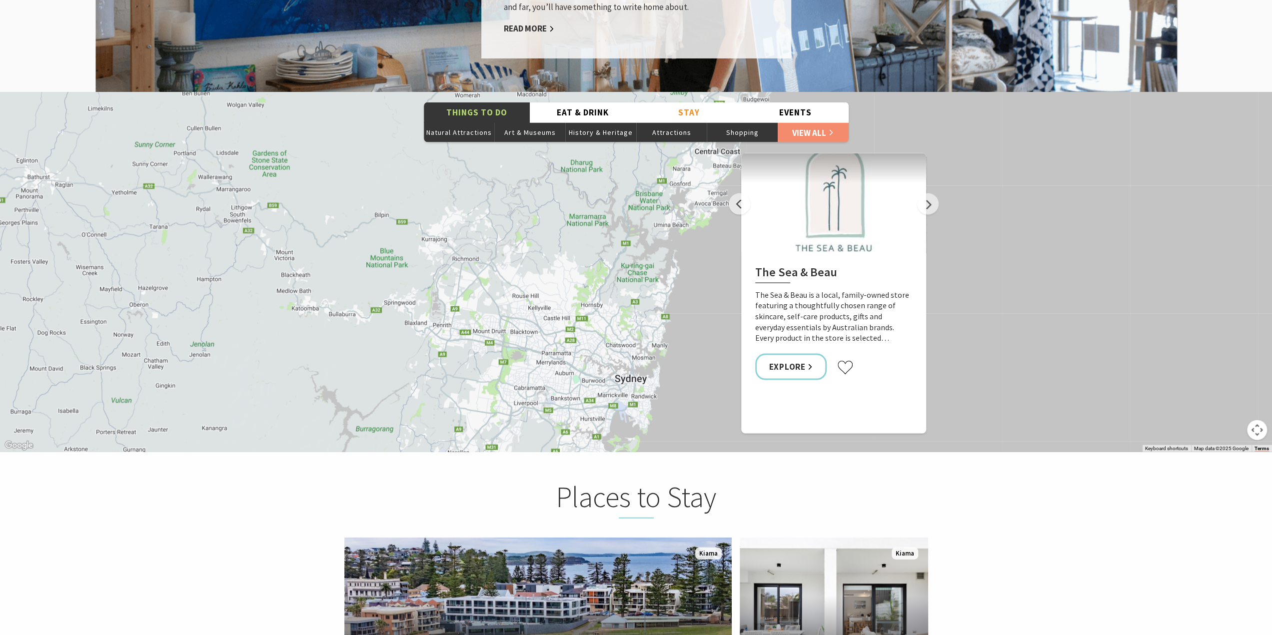
drag, startPoint x: 558, startPoint y: 232, endPoint x: 500, endPoint y: 276, distance: 73.1
click at [499, 274] on div "The Sea & Beau Hoddles Track, Kiama Kiama Ceramic Art Studio - Teaching and Mak…" at bounding box center [636, 272] width 1272 height 360
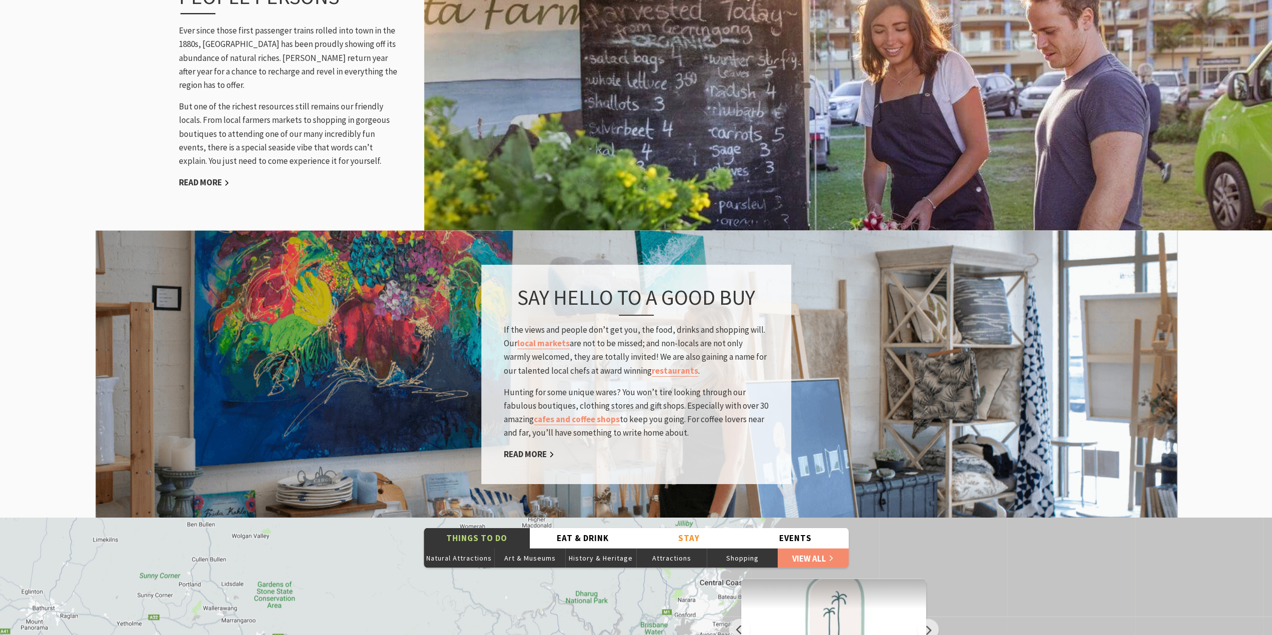
scroll to position [1333, 0]
